Goal: Information Seeking & Learning: Compare options

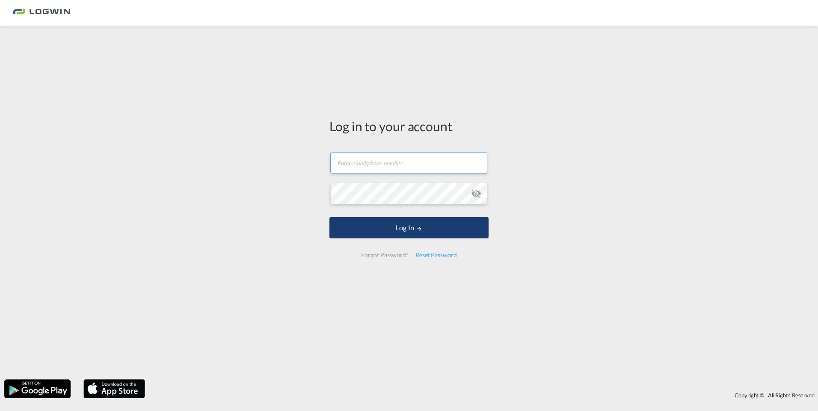
type input "[EMAIL_ADDRESS][DOMAIN_NAME]"
click at [408, 238] on button "Log In" at bounding box center [408, 227] width 159 height 21
